Goal: Find contact information: Find contact information

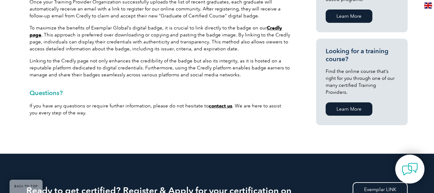
scroll to position [389, 0]
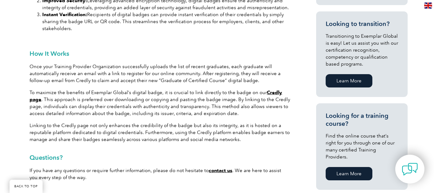
click at [35, 100] on link "Credly page" at bounding box center [156, 96] width 253 height 13
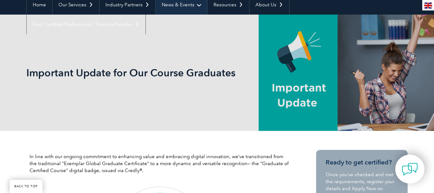
scroll to position [0, 0]
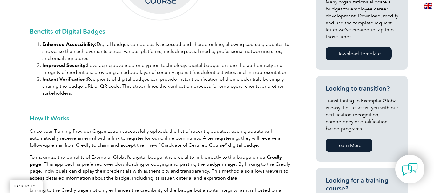
scroll to position [389, 0]
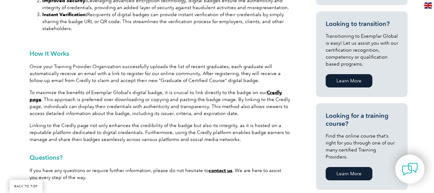
click at [268, 93] on link "Credly page" at bounding box center [156, 96] width 253 height 13
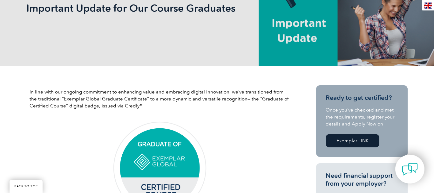
scroll to position [194, 0]
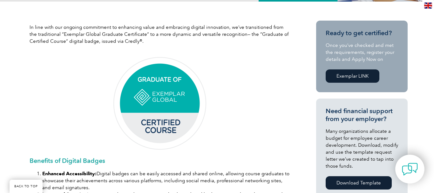
click at [176, 100] on img at bounding box center [159, 103] width 95 height 95
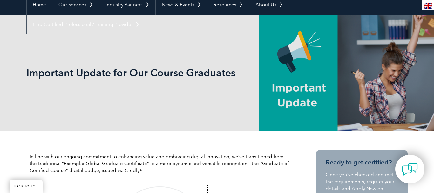
scroll to position [0, 0]
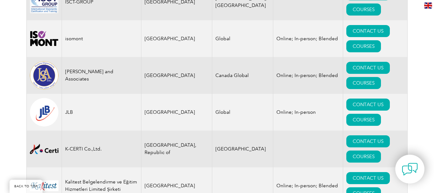
scroll to position [5315, 0]
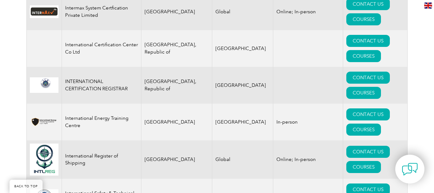
scroll to position [4602, 0]
